Goal: Find specific page/section: Find specific page/section

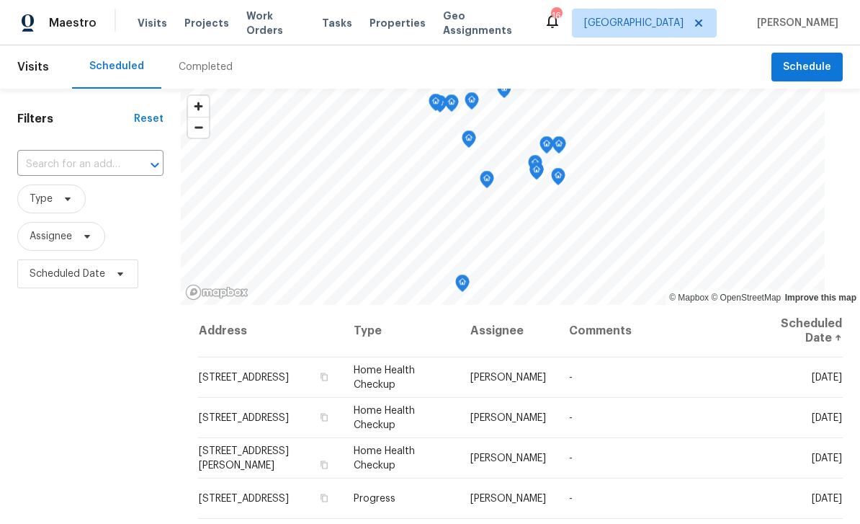
click at [387, 25] on span "Properties" at bounding box center [397, 23] width 56 height 14
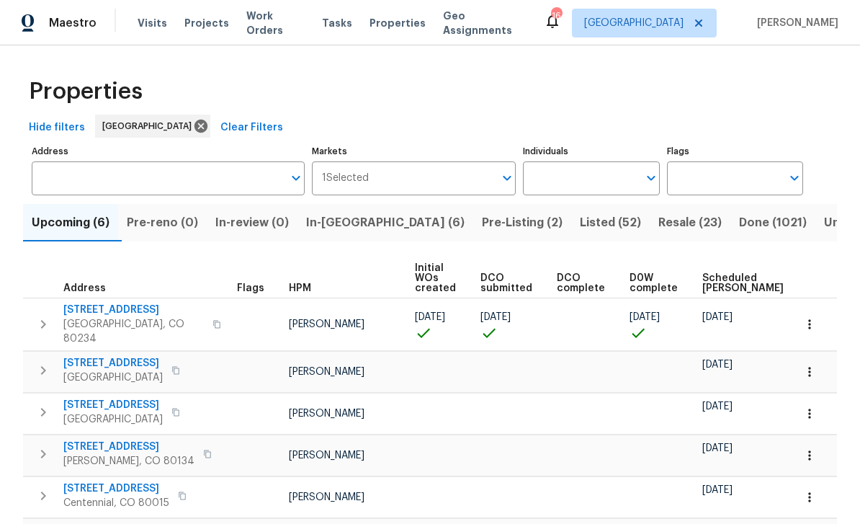
click at [353, 217] on span "In-reno (6)" at bounding box center [385, 222] width 158 height 20
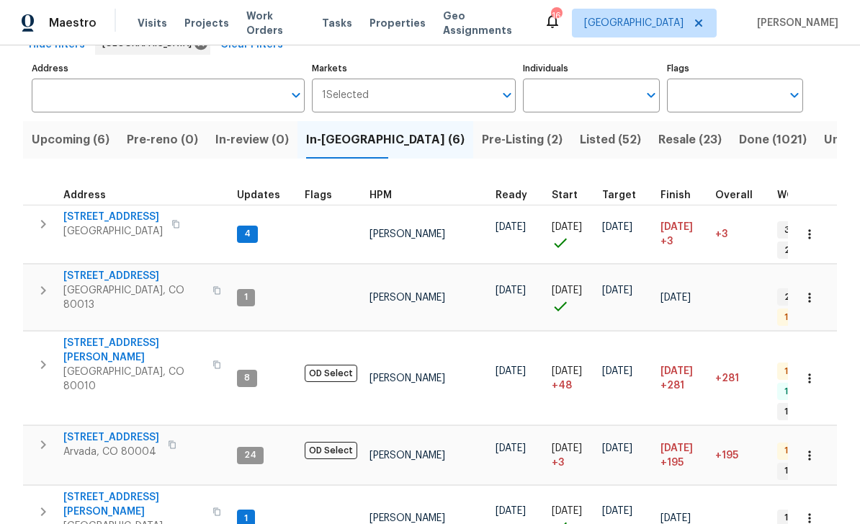
scroll to position [82, 0]
click at [212, 508] on icon "button" at bounding box center [216, 512] width 9 height 9
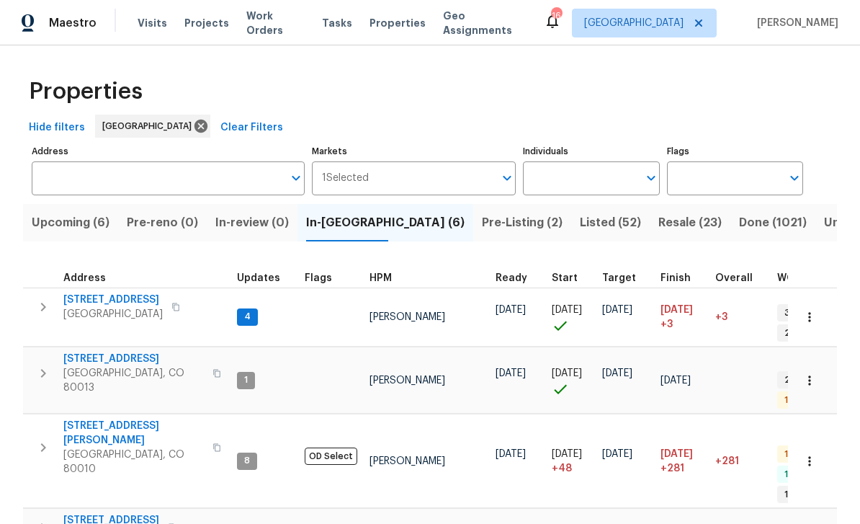
scroll to position [12, 0]
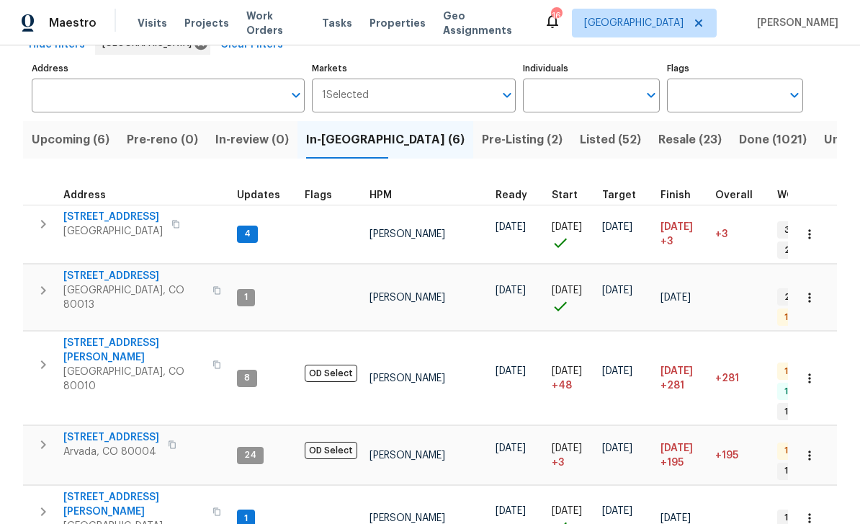
scroll to position [82, 0]
click at [89, 490] on span "10490 W Jewell Ave Apt C" at bounding box center [133, 504] width 140 height 29
click at [180, 220] on icon "button" at bounding box center [175, 224] width 9 height 9
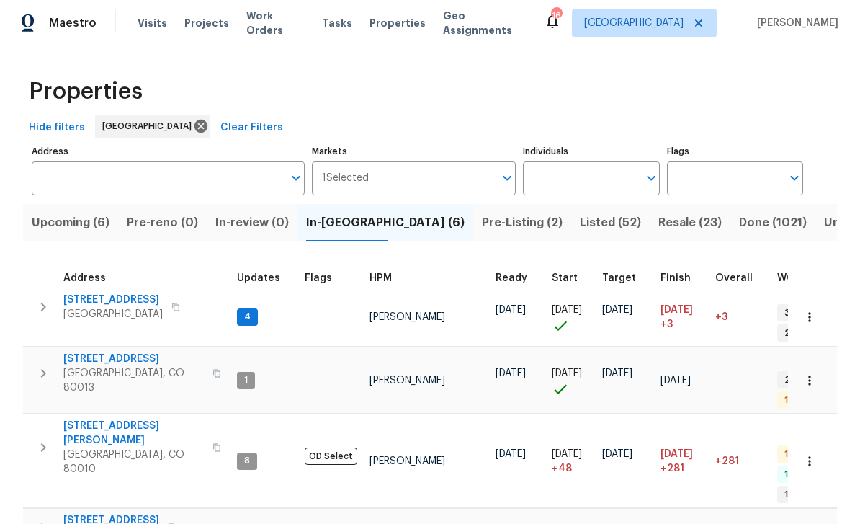
scroll to position [12, 0]
click at [212, 443] on icon "button" at bounding box center [216, 447] width 9 height 9
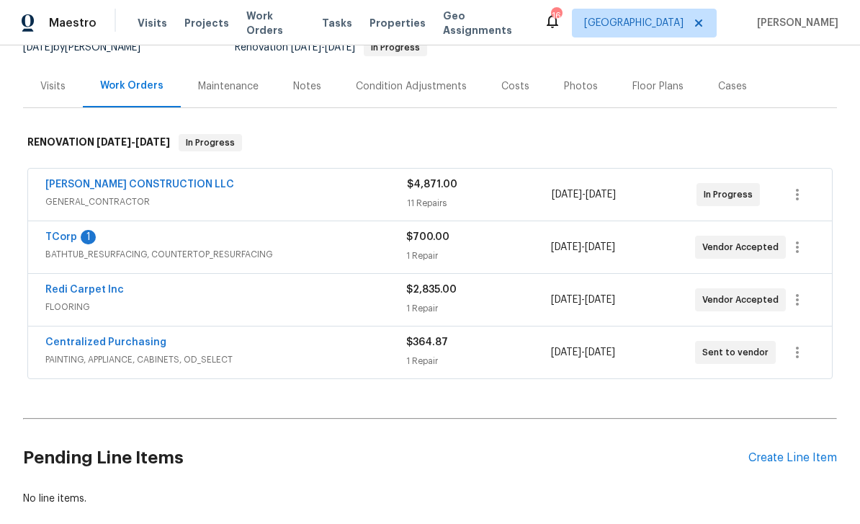
scroll to position [153, 0]
